Goal: Information Seeking & Learning: Learn about a topic

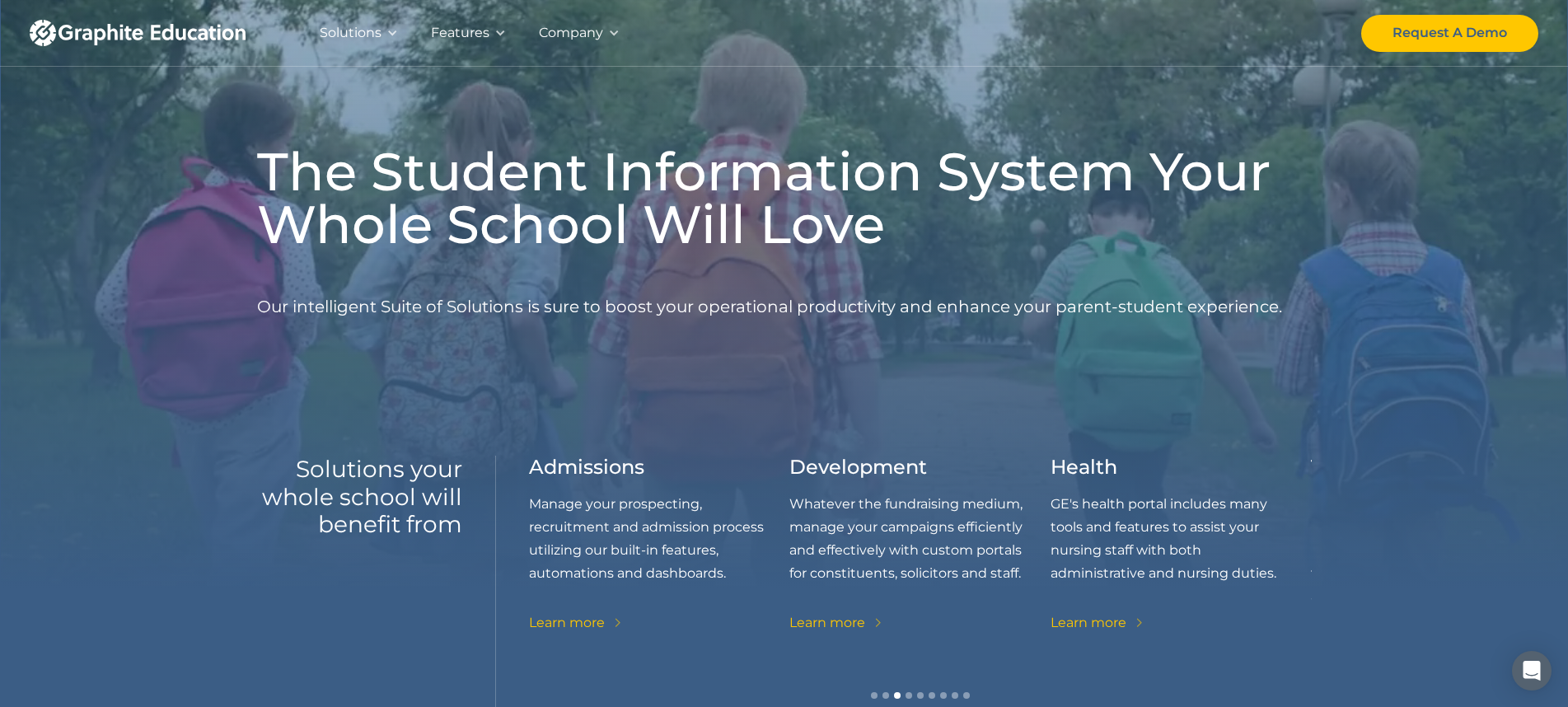
click at [582, 30] on div "Company" at bounding box center [570, 32] width 64 height 23
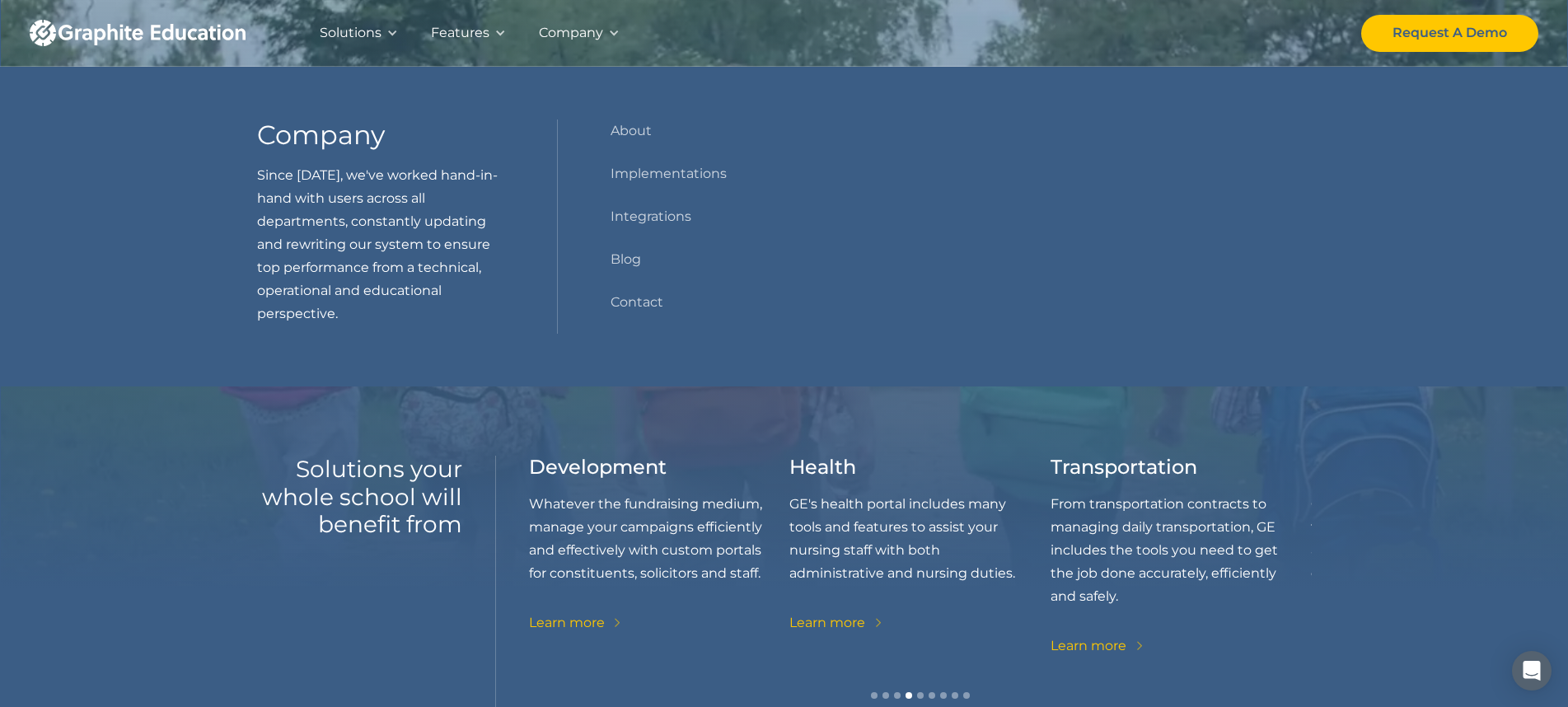
click at [457, 28] on div "Features" at bounding box center [460, 32] width 59 height 23
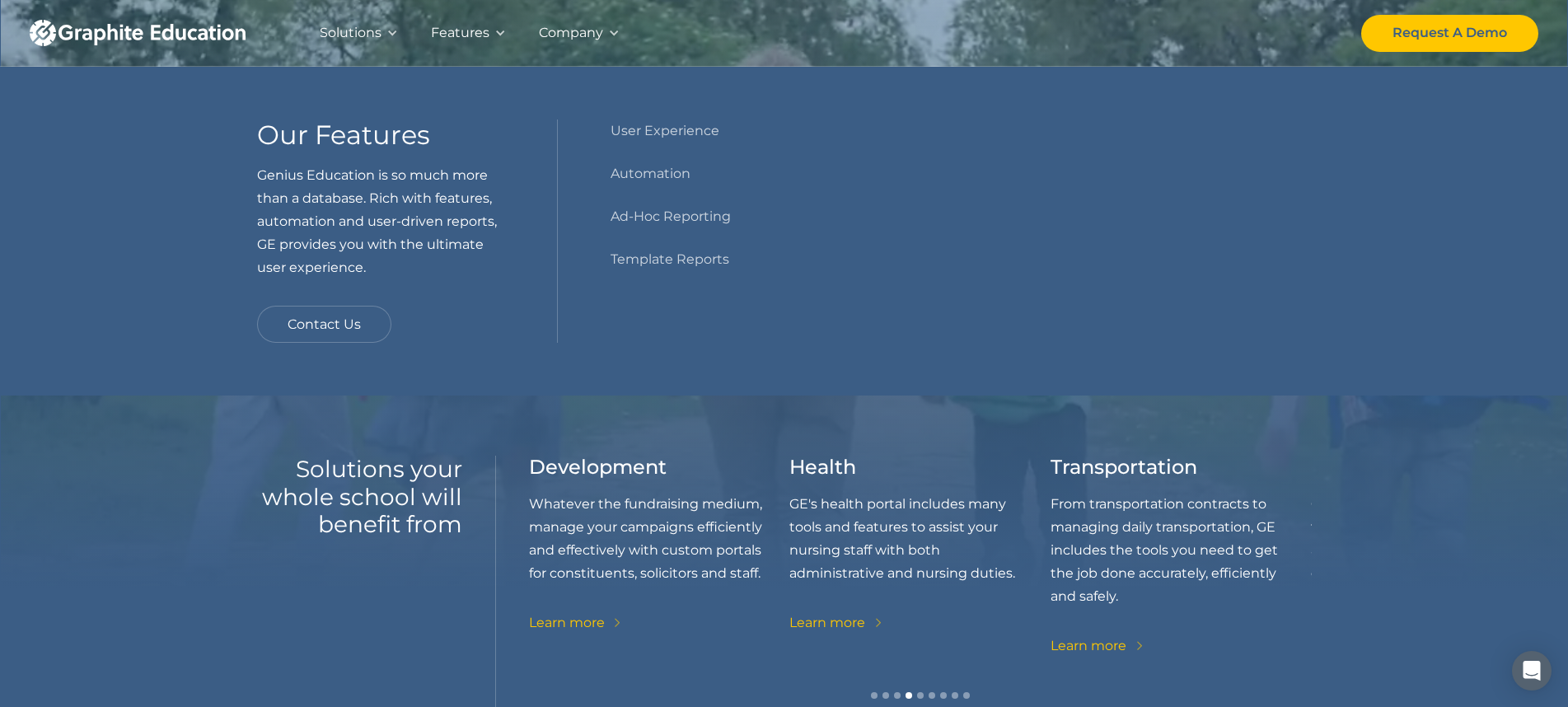
click at [357, 32] on div "Solutions" at bounding box center [351, 32] width 61 height 23
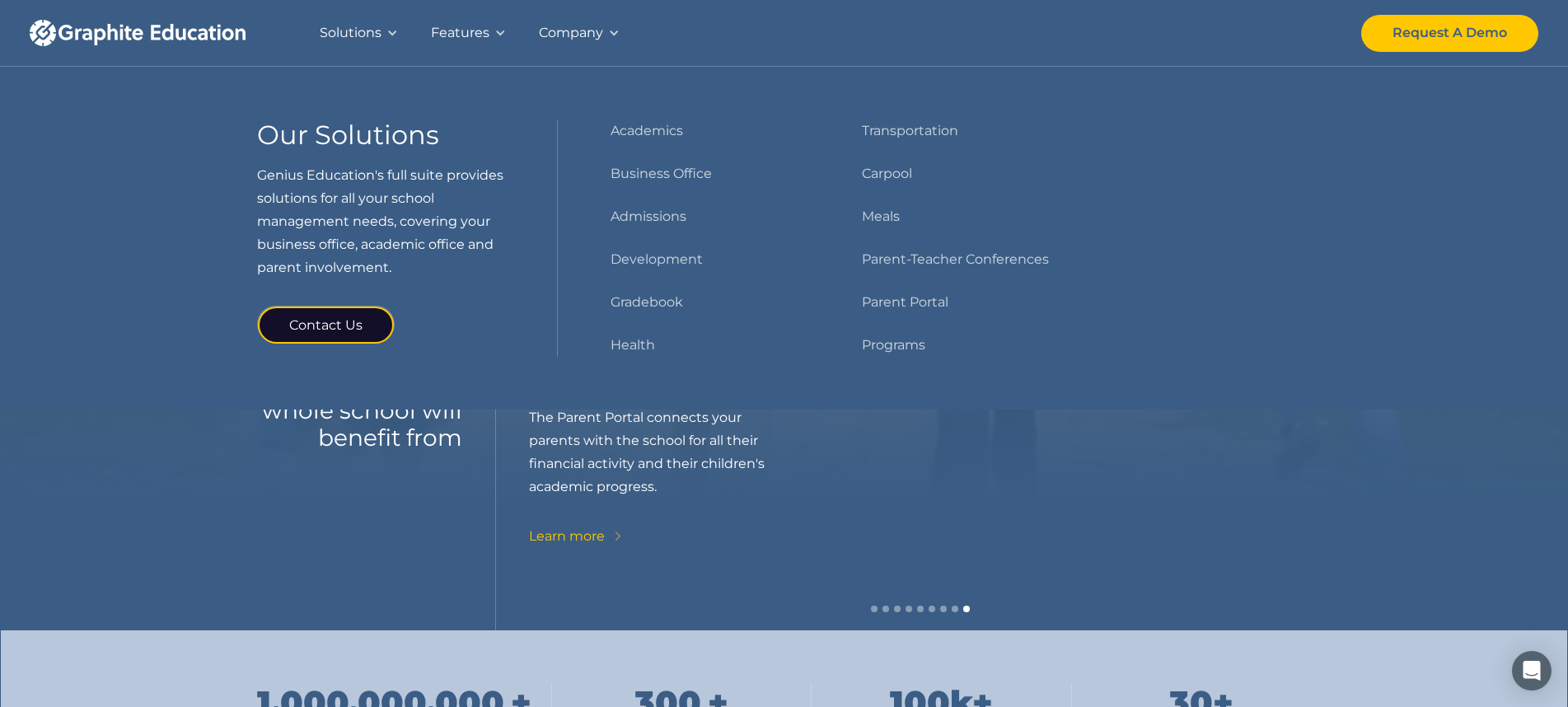
scroll to position [83, 0]
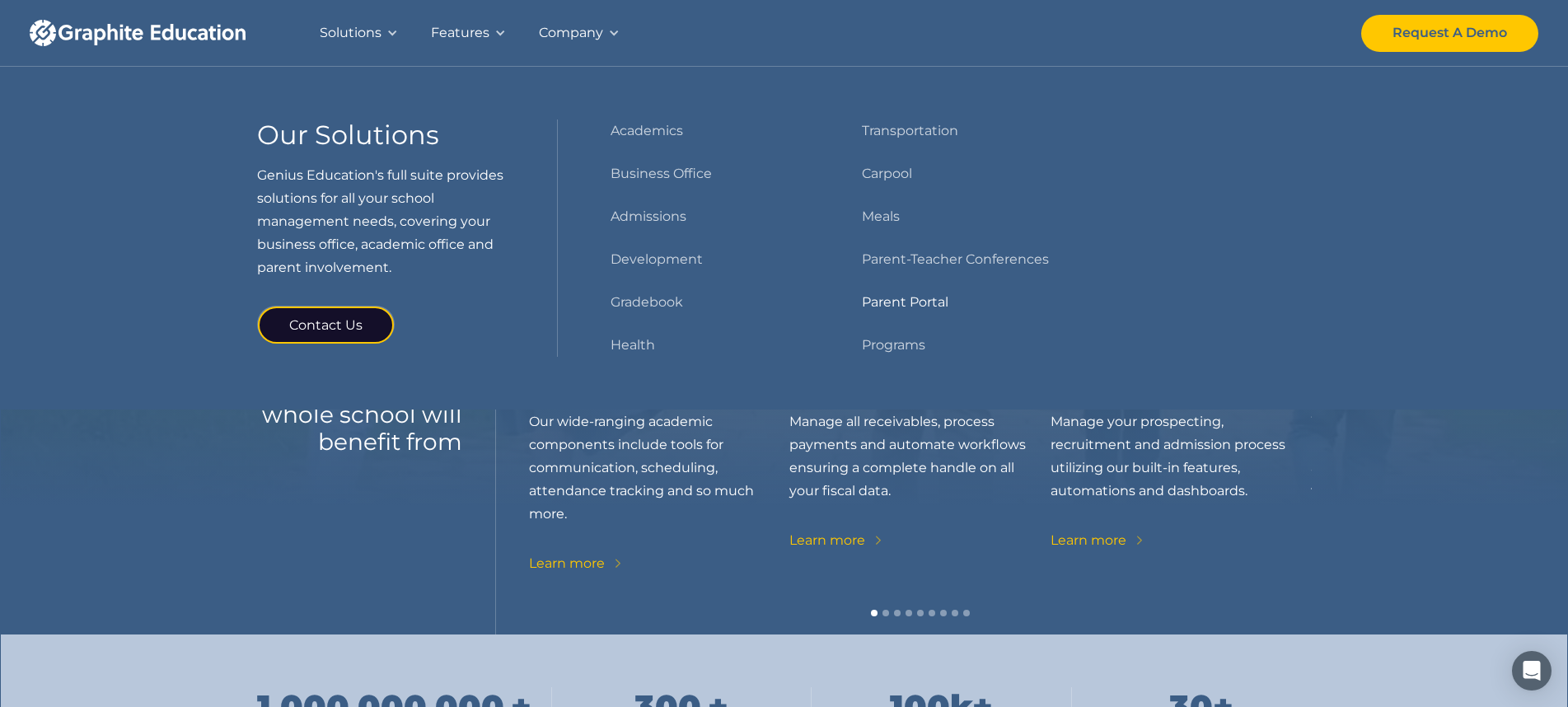
click at [912, 299] on link "Parent Portal" at bounding box center [905, 302] width 86 height 23
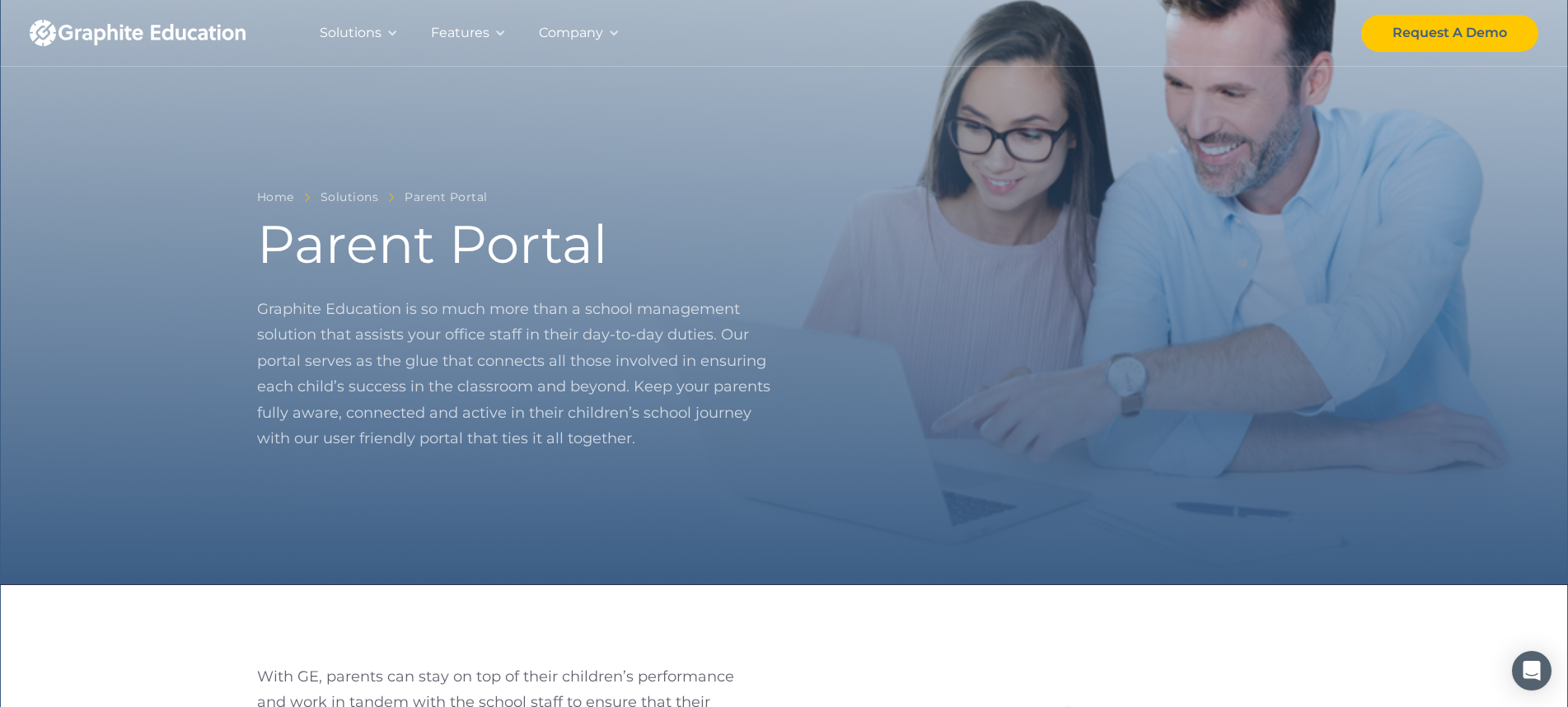
click at [128, 34] on img "home" at bounding box center [137, 32] width 216 height 26
